Goal: Transaction & Acquisition: Purchase product/service

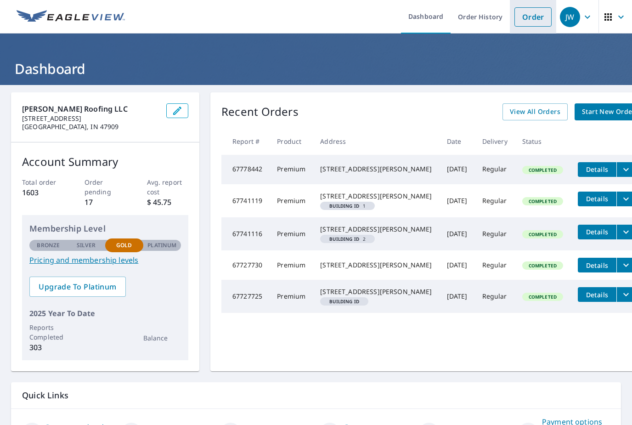
click at [540, 14] on link "Order" at bounding box center [532, 16] width 37 height 19
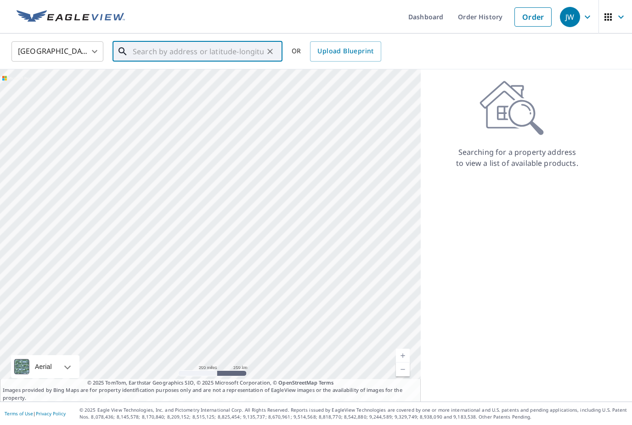
click at [173, 54] on input "text" at bounding box center [198, 52] width 131 height 26
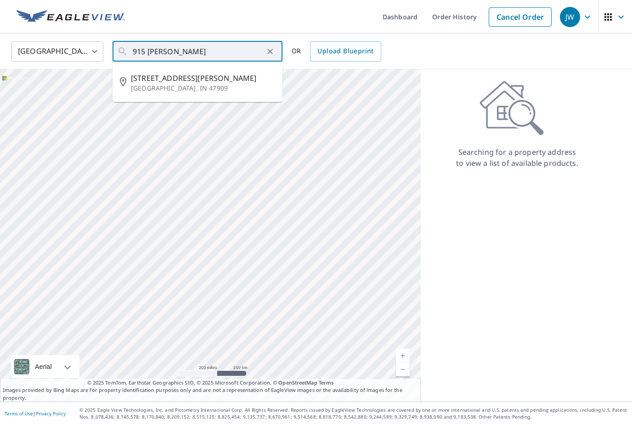
drag, startPoint x: 173, startPoint y: 51, endPoint x: 159, endPoint y: 82, distance: 33.9
click at [0, 0] on html "JW JW Dashboard Order History Cancel Order JW [GEOGRAPHIC_DATA] [GEOGRAPHIC_DAT…" at bounding box center [316, 212] width 632 height 425
click at [159, 82] on div at bounding box center [210, 235] width 421 height 332
click at [188, 52] on input "915 [PERSON_NAME]" at bounding box center [198, 52] width 131 height 26
click at [174, 88] on p "[GEOGRAPHIC_DATA], IN 47909" at bounding box center [203, 88] width 144 height 9
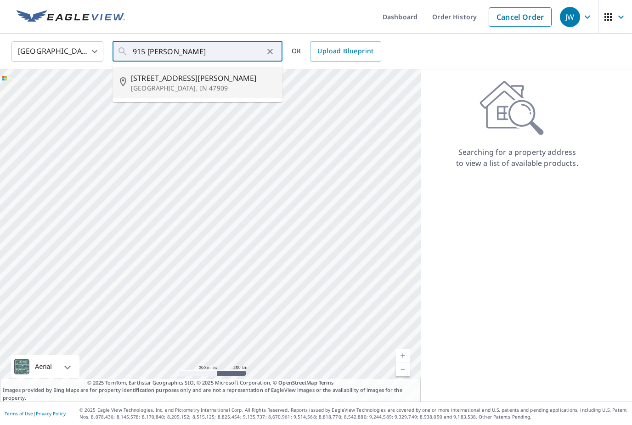
type input "[STREET_ADDRESS][PERSON_NAME][PERSON_NAME]"
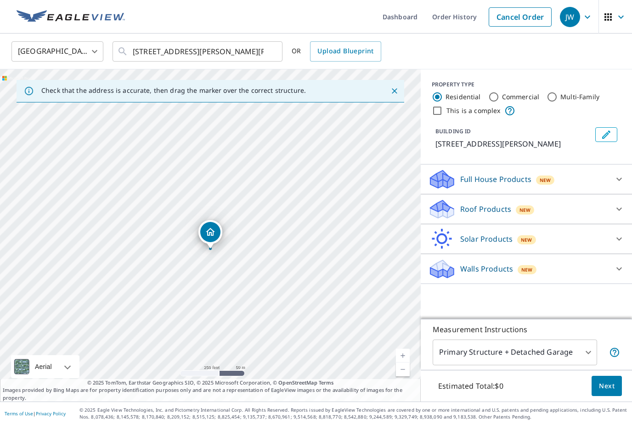
click at [501, 221] on div "Roof Products New Premium $24.25 - $75.5 QuickSquares™ $18 Gutter $13.75 Bid Pe…" at bounding box center [526, 209] width 211 height 30
click at [562, 202] on div "Roof Products New" at bounding box center [518, 209] width 180 height 22
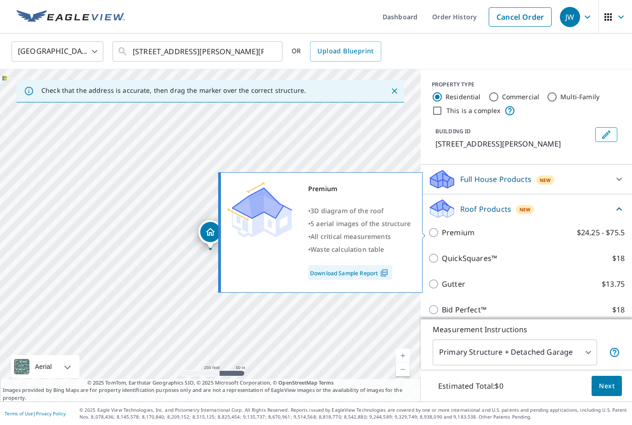
click at [446, 231] on p "Premium" at bounding box center [458, 232] width 33 height 11
click at [442, 231] on input "Premium $24.25 - $75.5" at bounding box center [435, 232] width 14 height 11
checkbox input "true"
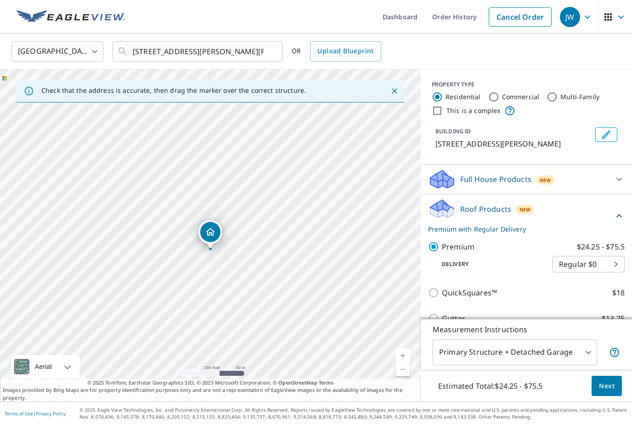
click at [588, 386] on body "JW JW Dashboard Order History Cancel Order JW [GEOGRAPHIC_DATA] [GEOGRAPHIC_DAT…" at bounding box center [316, 212] width 632 height 425
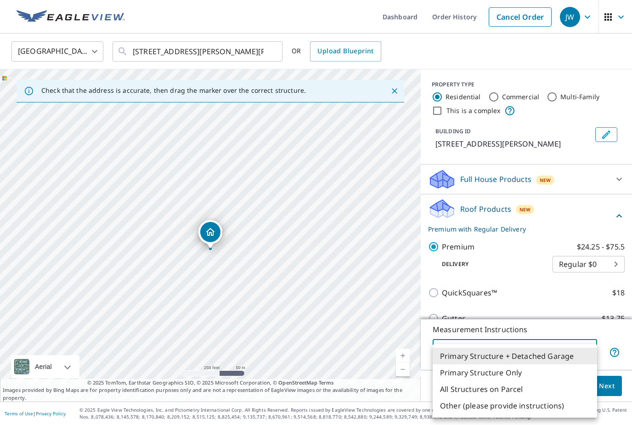
click at [557, 374] on li "Primary Structure Only" at bounding box center [515, 372] width 164 height 17
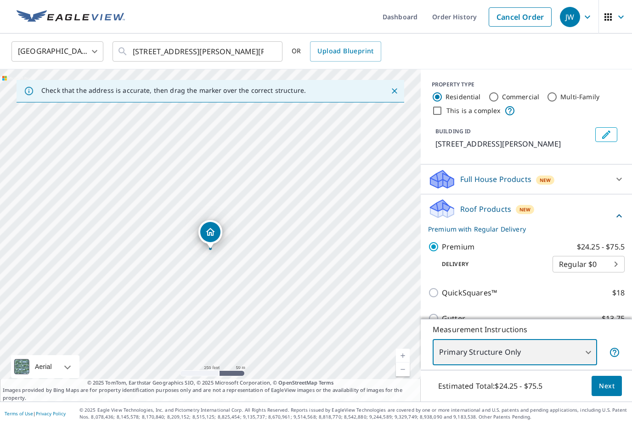
type input "2"
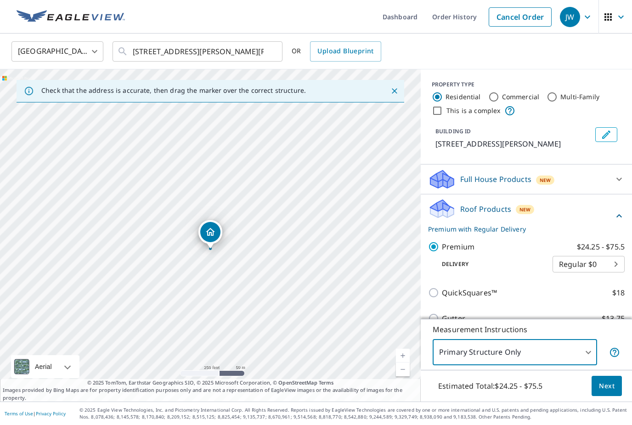
click at [601, 392] on span "Next" at bounding box center [607, 385] width 16 height 11
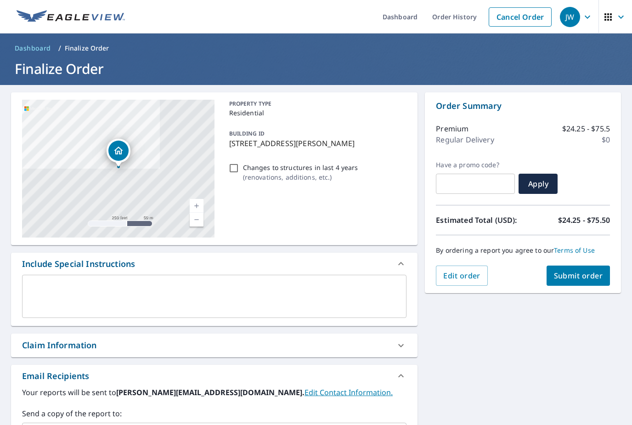
click at [585, 278] on span "Submit order" at bounding box center [578, 275] width 49 height 10
